Goal: Information Seeking & Learning: Learn about a topic

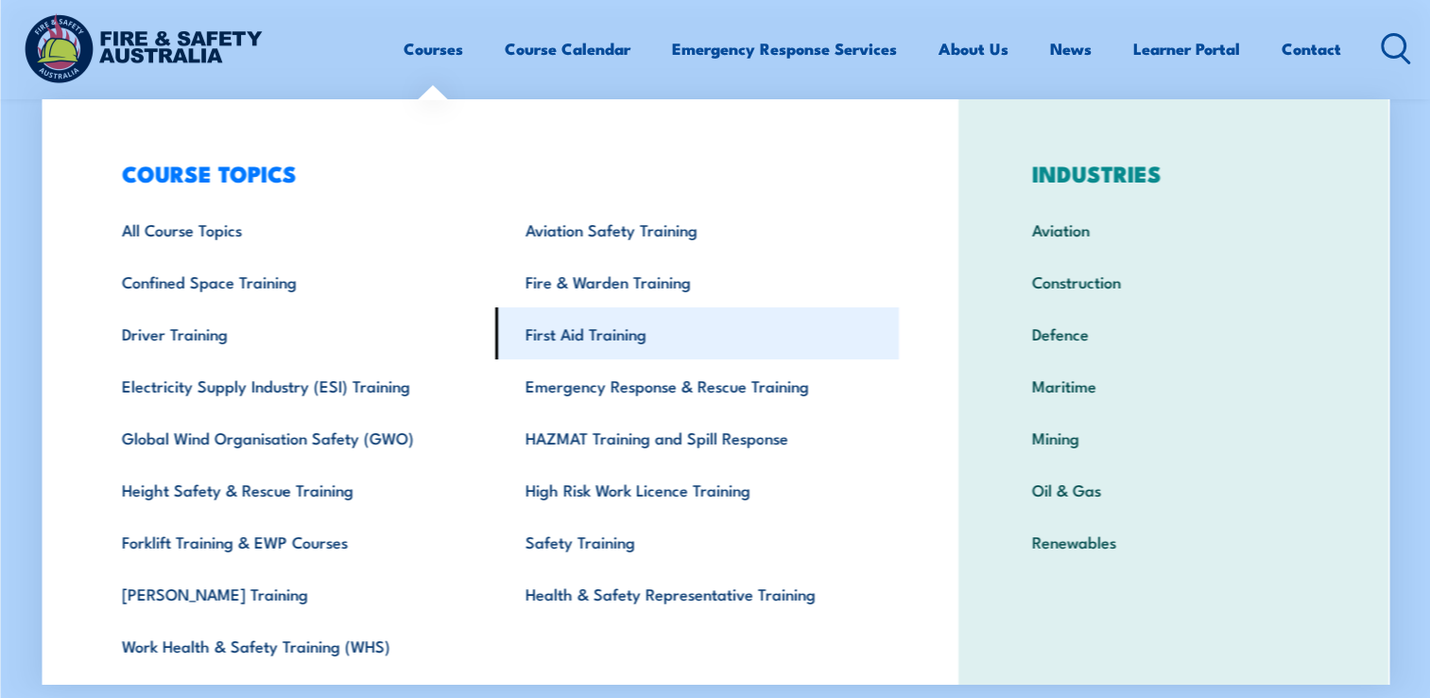
click at [577, 326] on link "First Aid Training" at bounding box center [697, 333] width 404 height 52
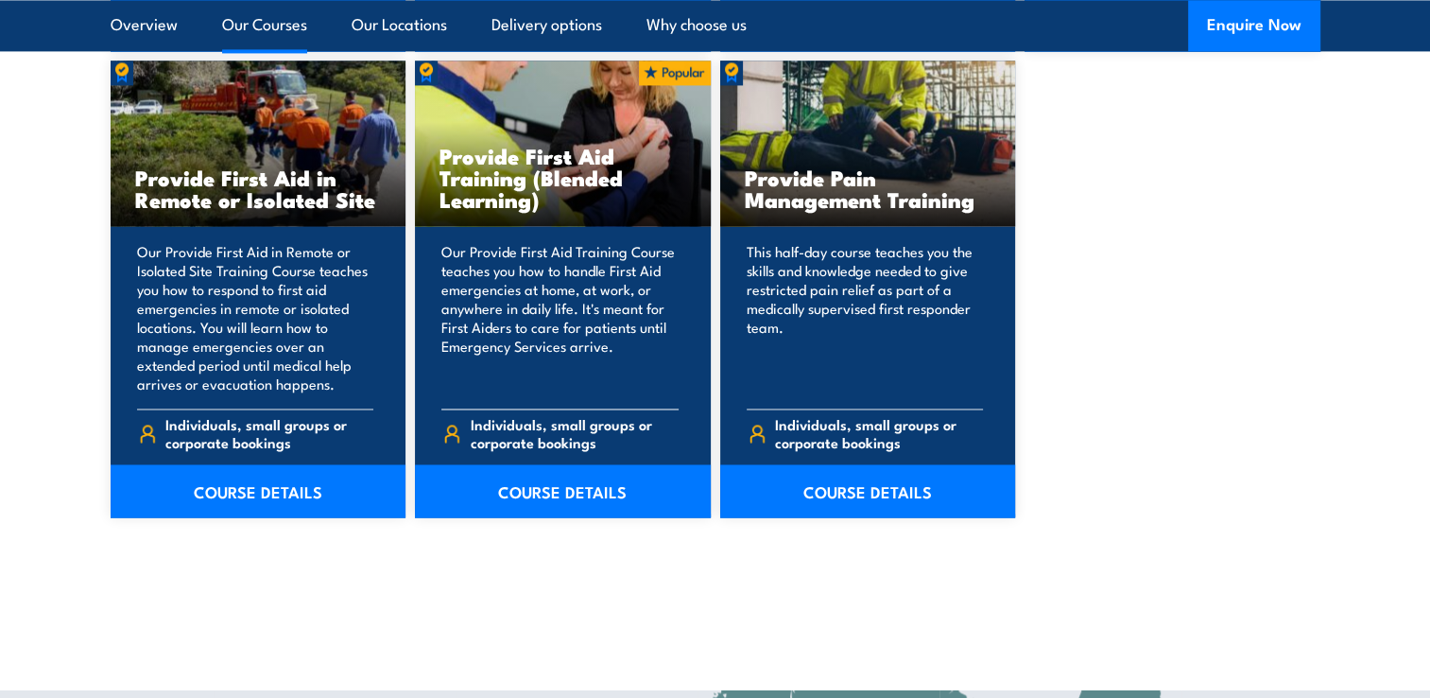
scroll to position [2930, 0]
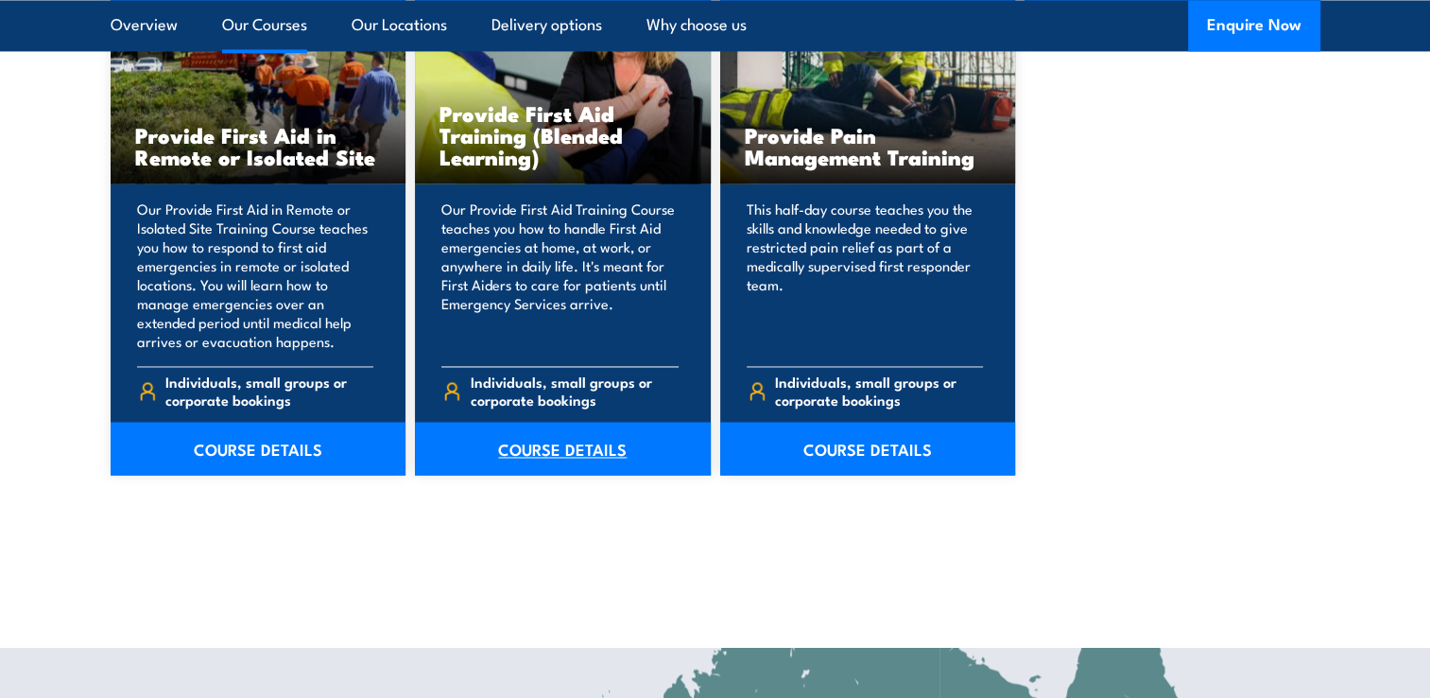
click at [540, 448] on link "COURSE DETAILS" at bounding box center [563, 448] width 296 height 53
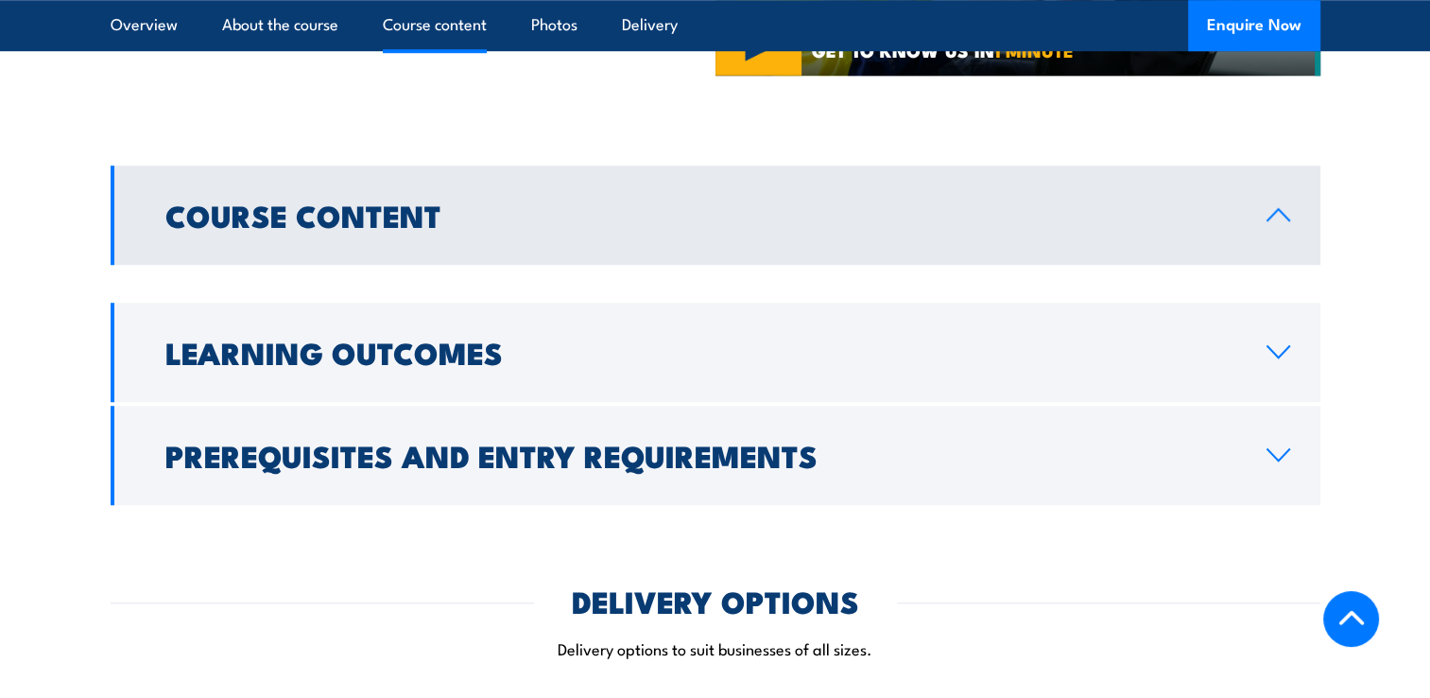
scroll to position [1418, 0]
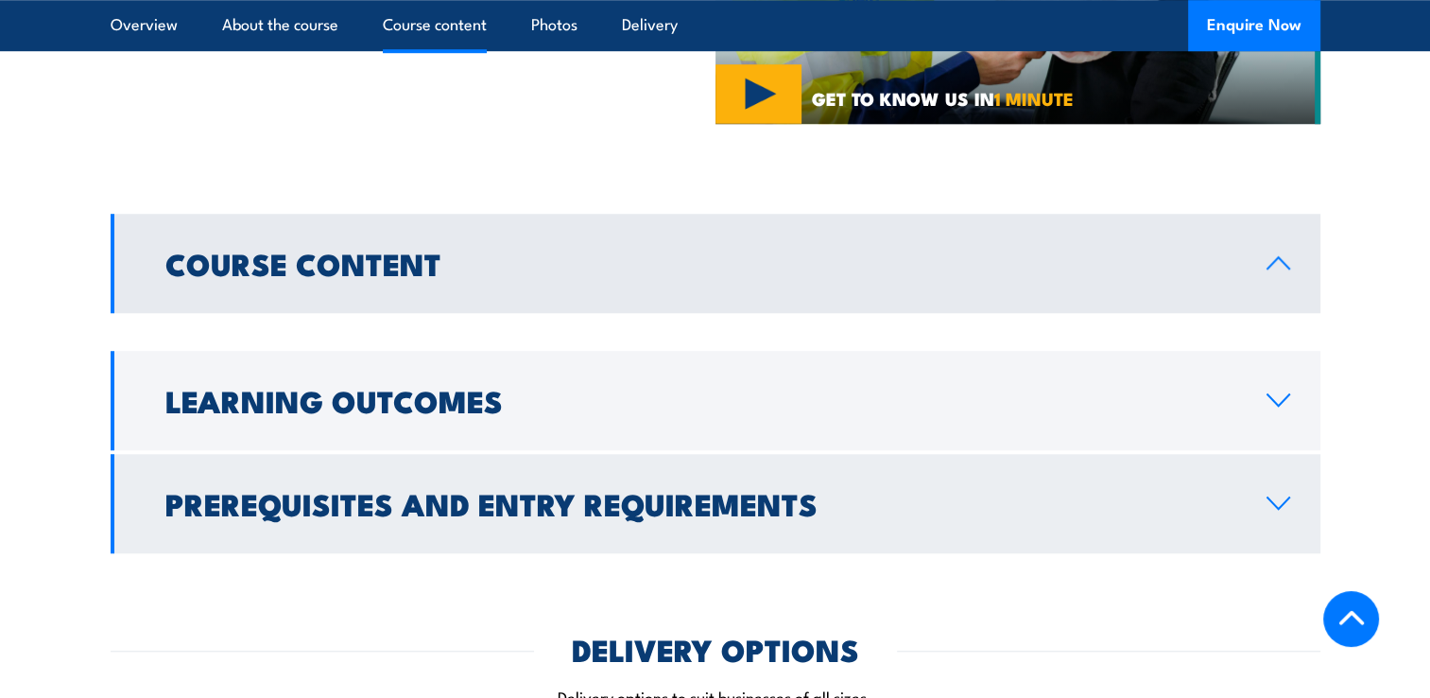
click at [1008, 457] on link "Prerequisites and Entry Requirements" at bounding box center [716, 503] width 1210 height 99
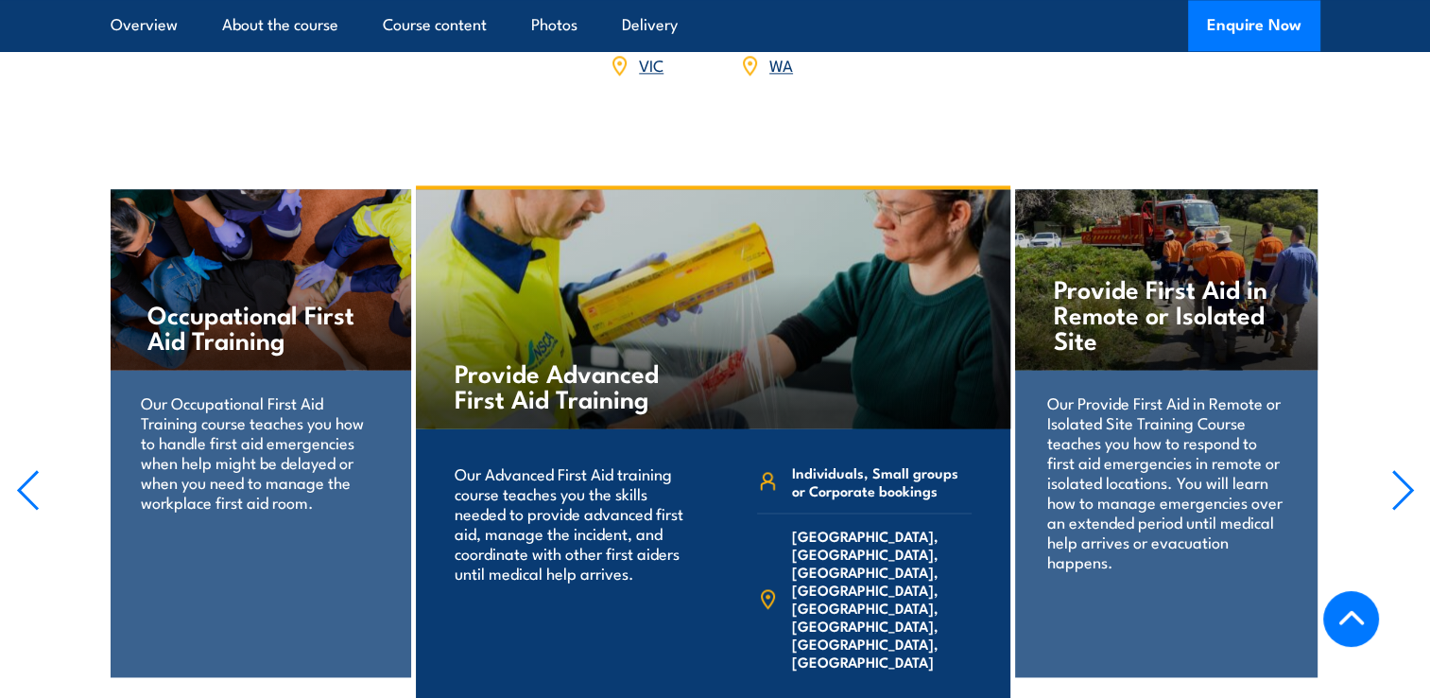
scroll to position [2647, 0]
